Goal: Navigation & Orientation: Find specific page/section

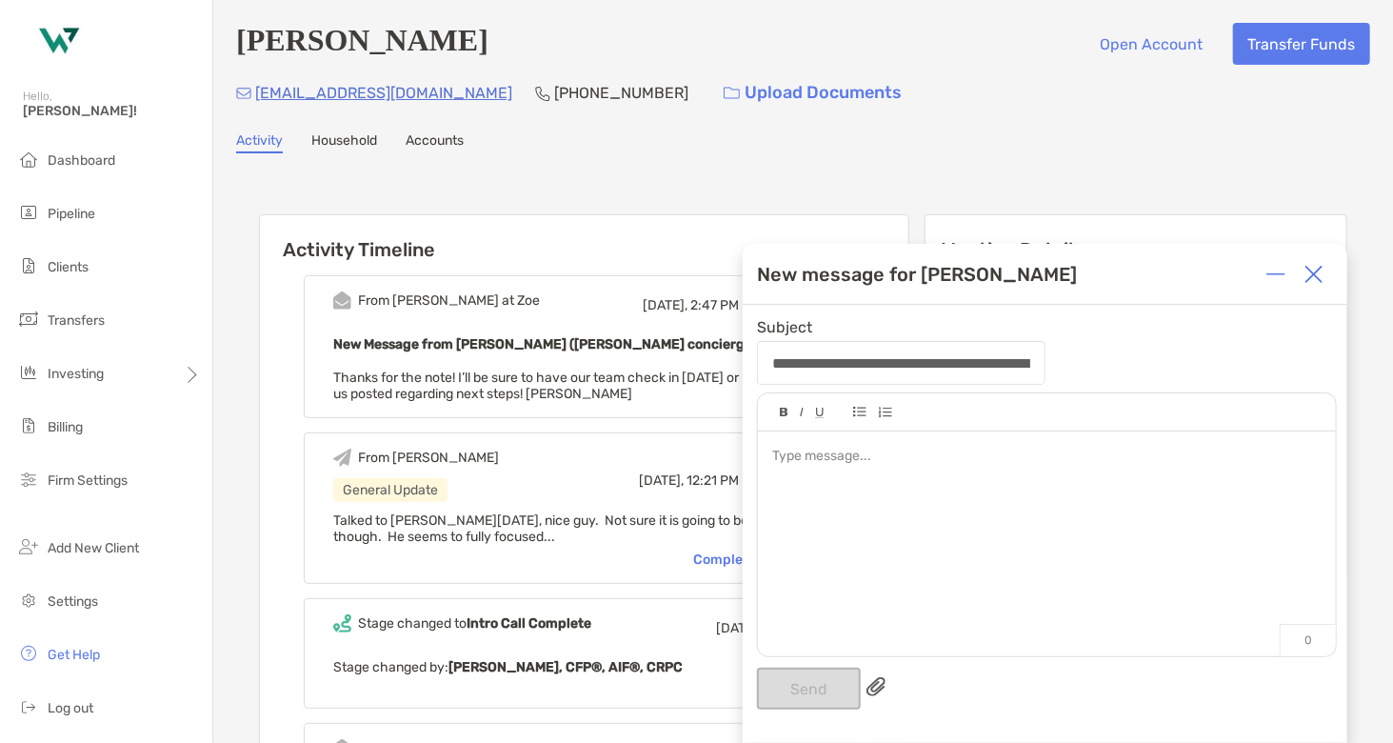
click at [1315, 277] on img at bounding box center [1314, 274] width 19 height 19
click at [118, 205] on li "Pipeline" at bounding box center [106, 214] width 212 height 38
